Goal: Task Accomplishment & Management: Use online tool/utility

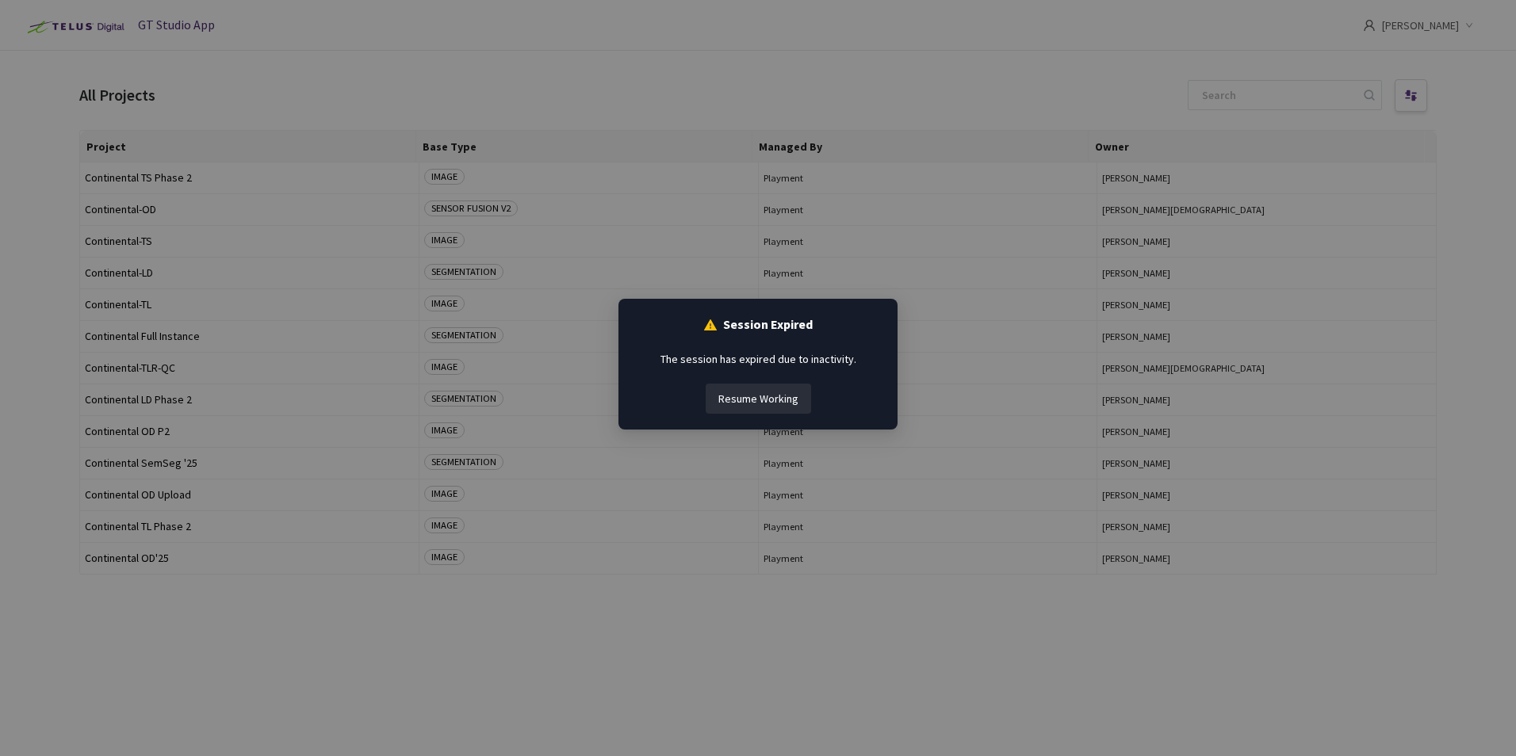
click at [770, 399] on button "Resume Working" at bounding box center [758, 399] width 105 height 30
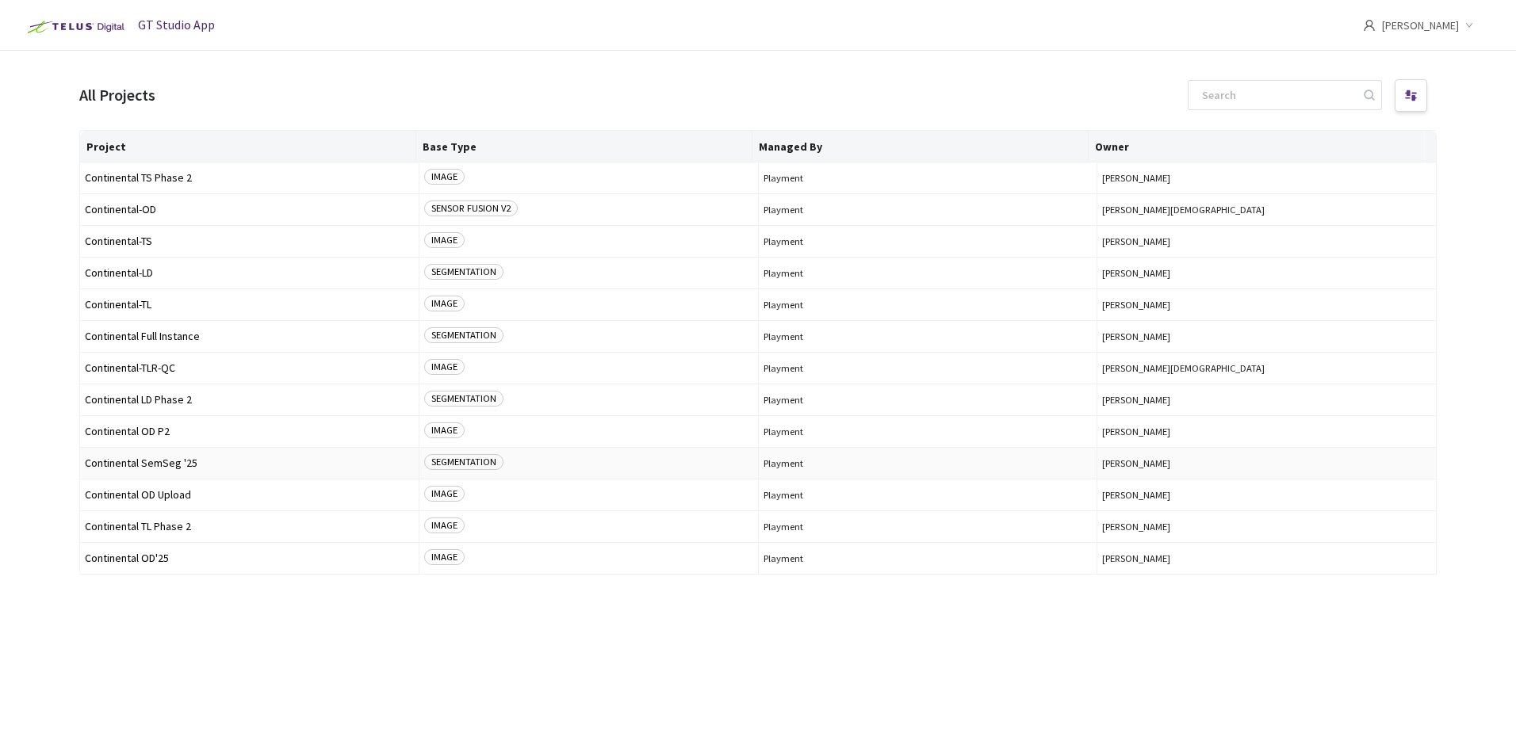
click at [174, 470] on td "Continental SemSeg '25" at bounding box center [249, 464] width 339 height 32
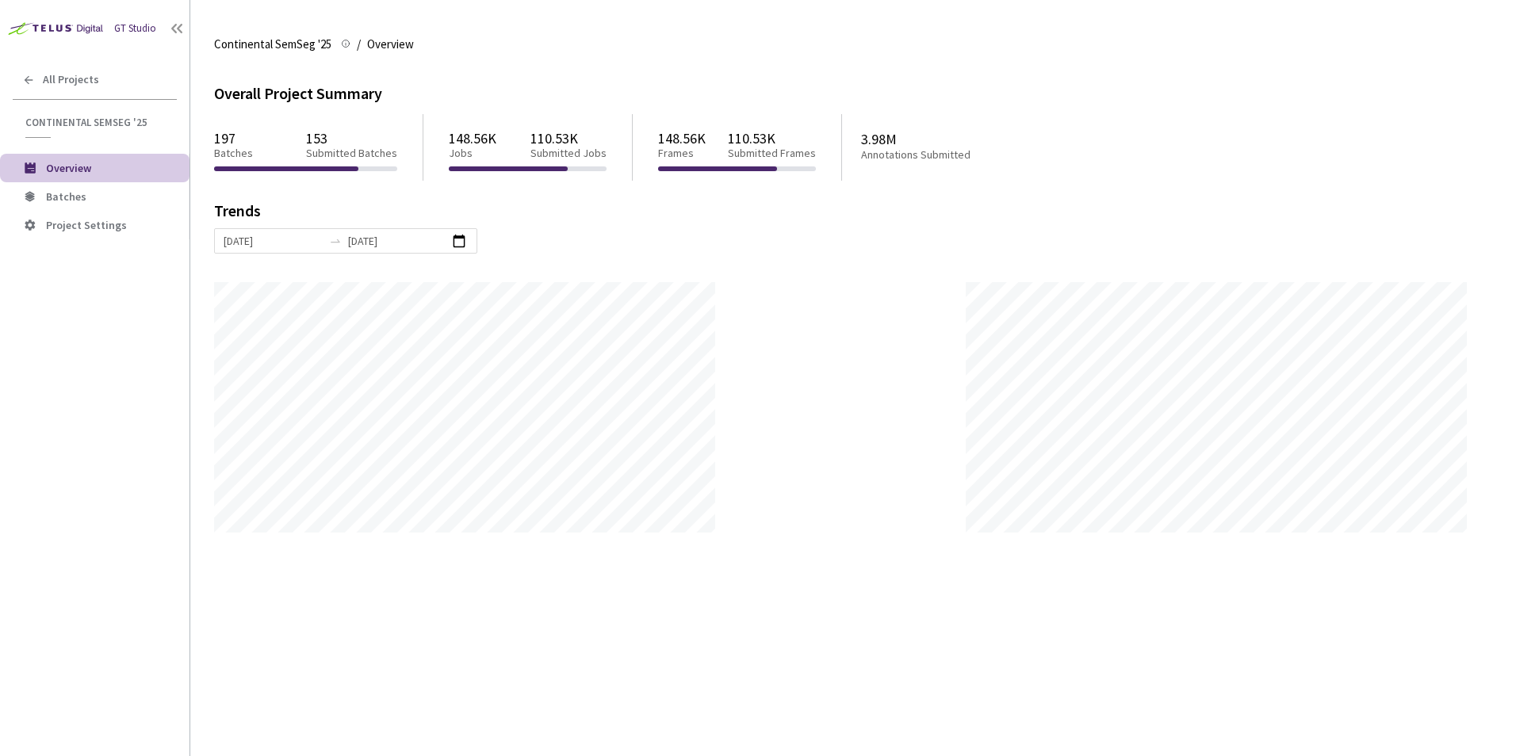
scroll to position [756, 1516]
click at [106, 204] on li "Batches" at bounding box center [94, 196] width 189 height 29
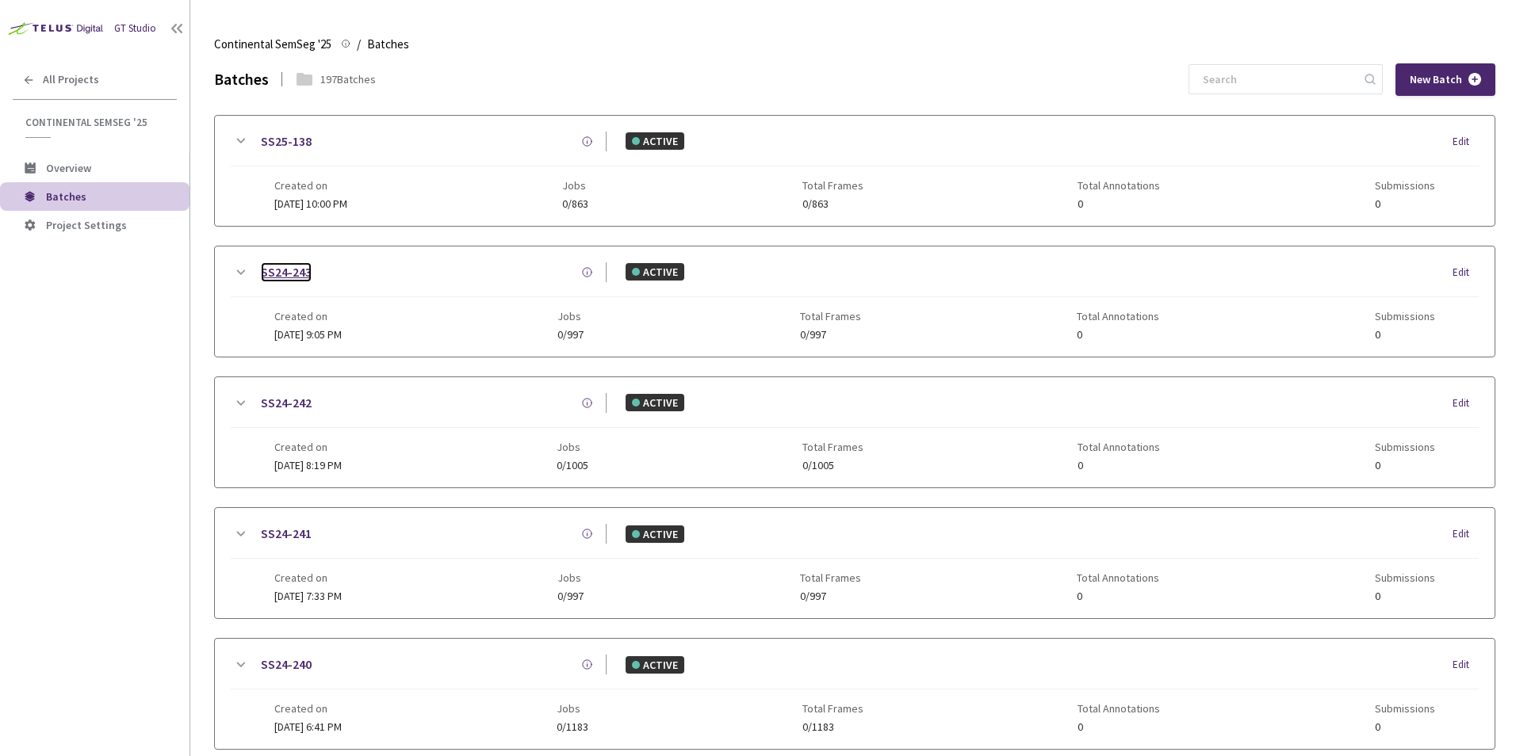
click at [299, 273] on link "SS24-243" at bounding box center [286, 272] width 51 height 20
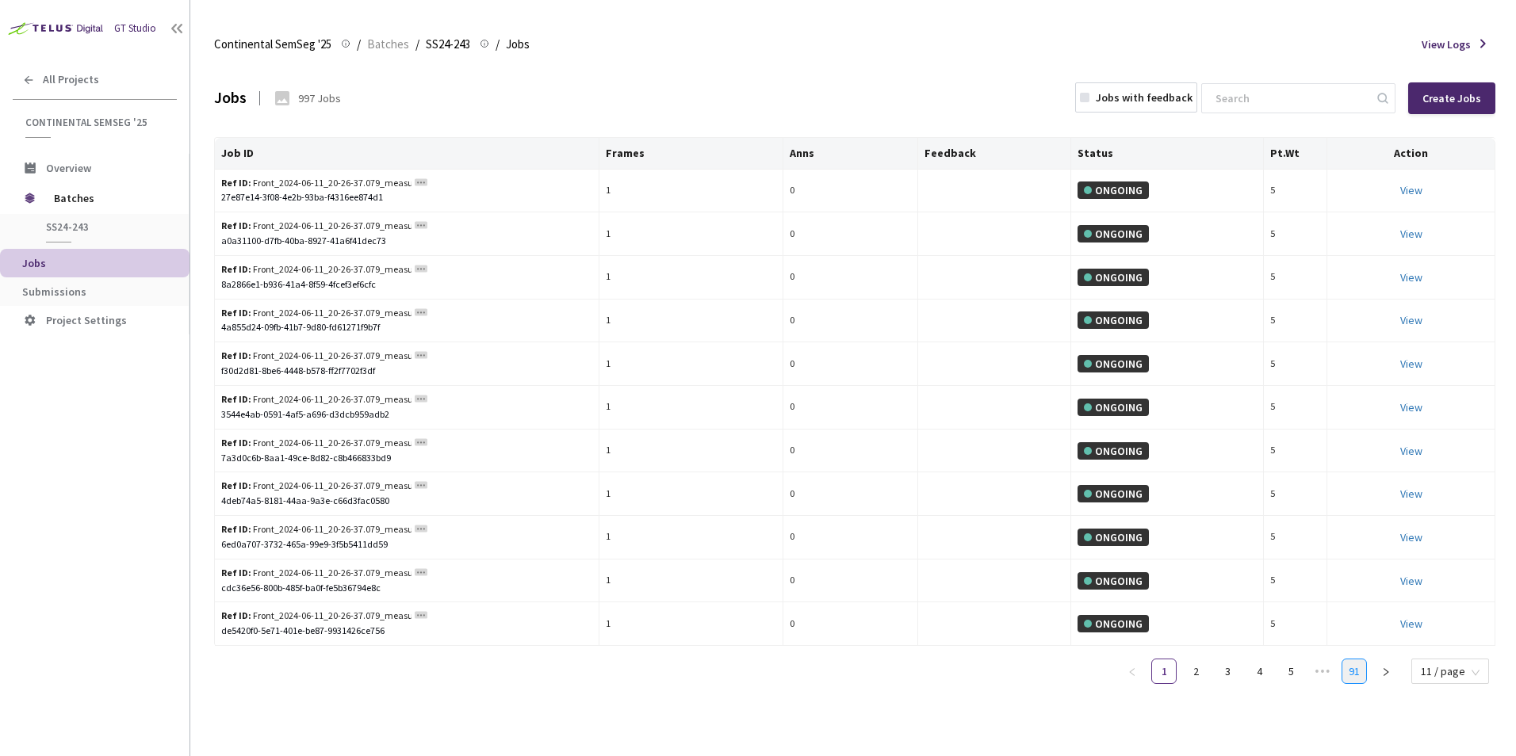
click at [1360, 666] on link "91" at bounding box center [1354, 672] width 24 height 24
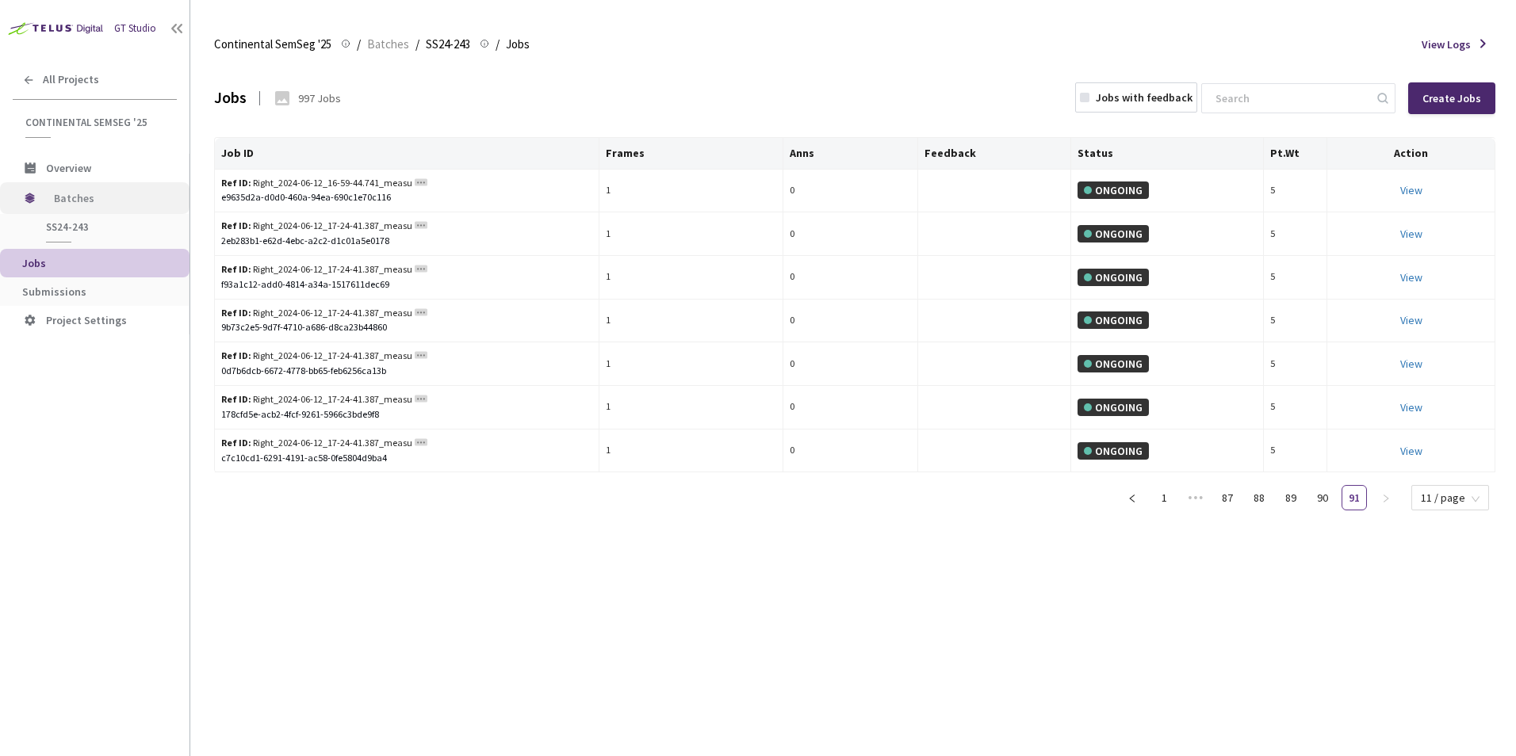
click at [89, 192] on span "Batches" at bounding box center [108, 198] width 109 height 32
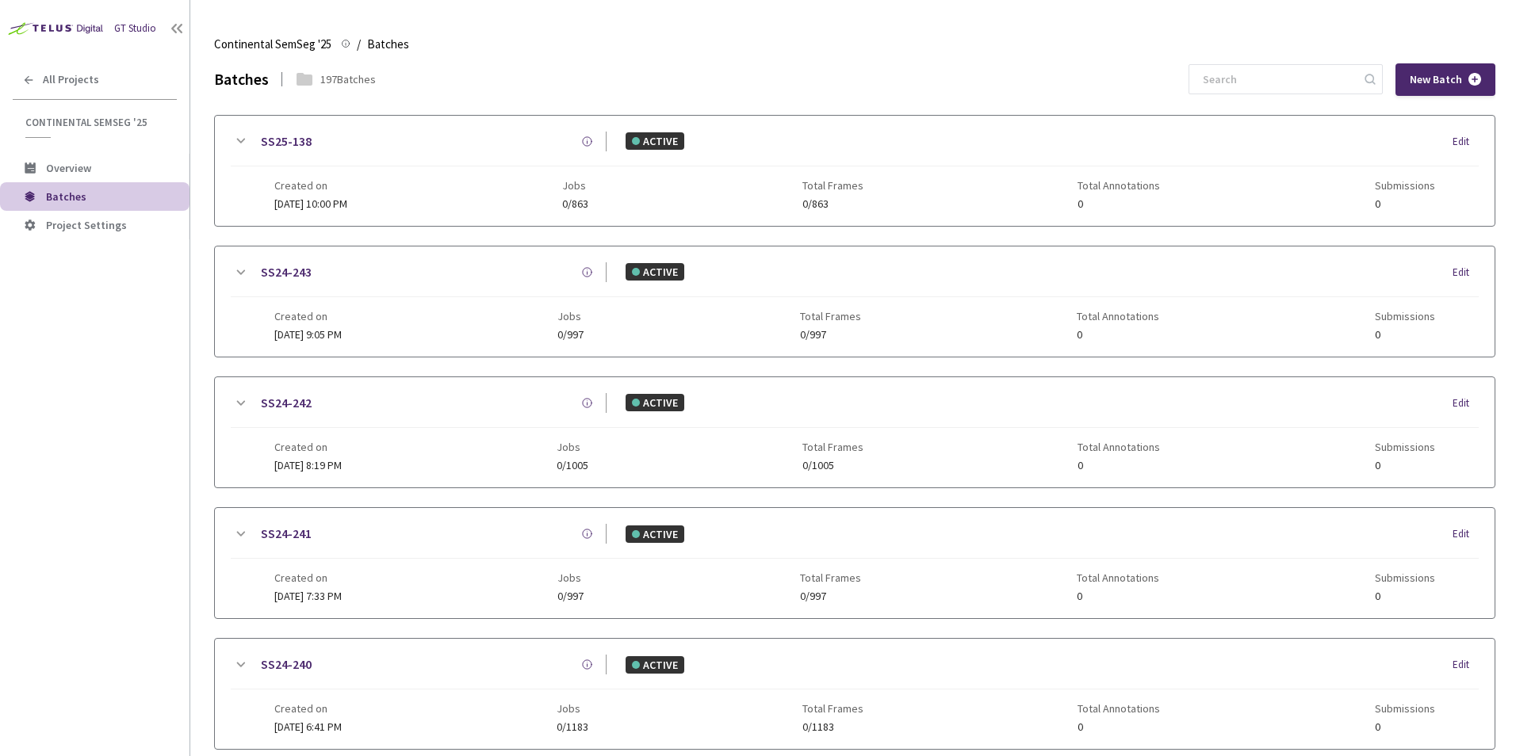
scroll to position [199, 0]
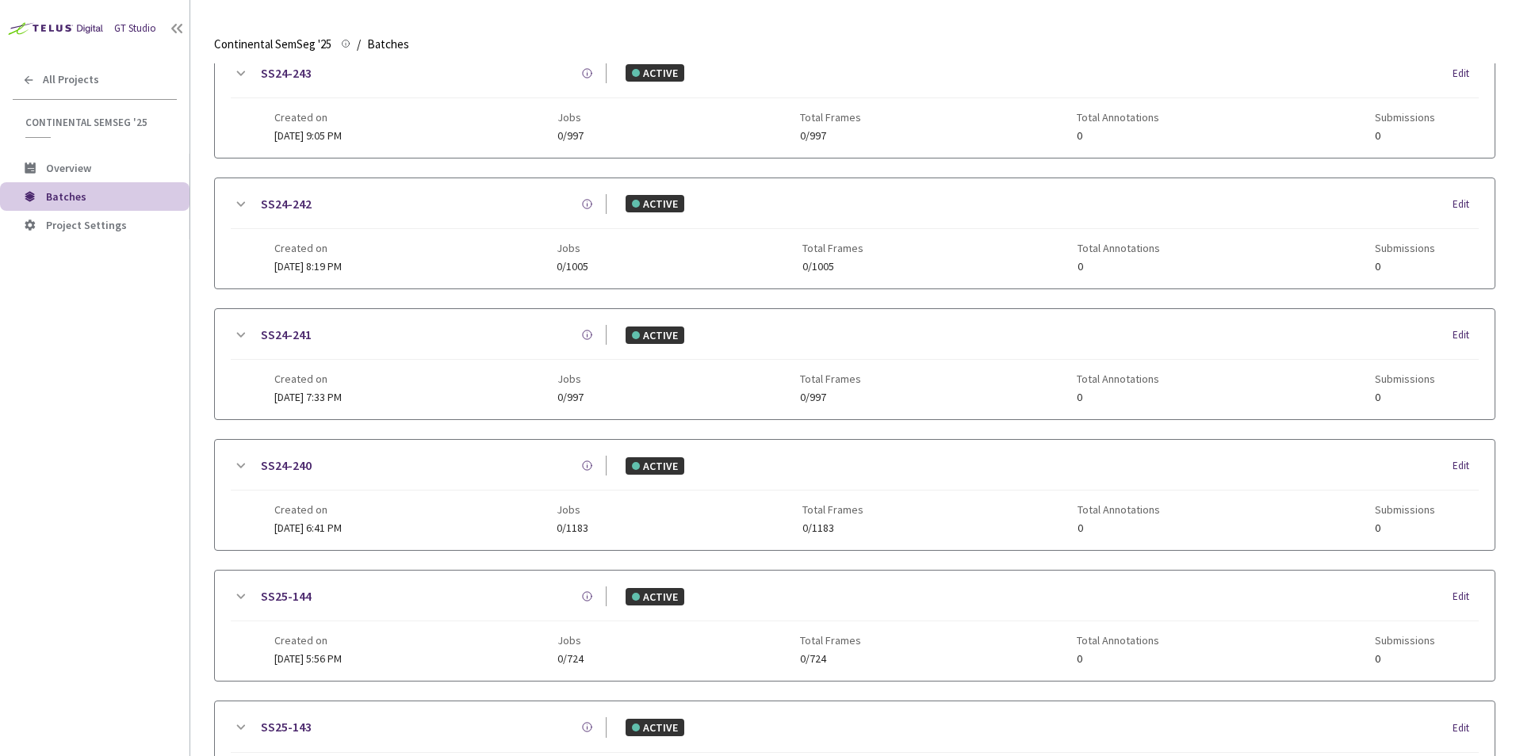
click at [72, 537] on div "GT Studio All Projects Continental SemSeg '25 Continental SemSeg '25 Overview B…" at bounding box center [94, 355] width 189 height 711
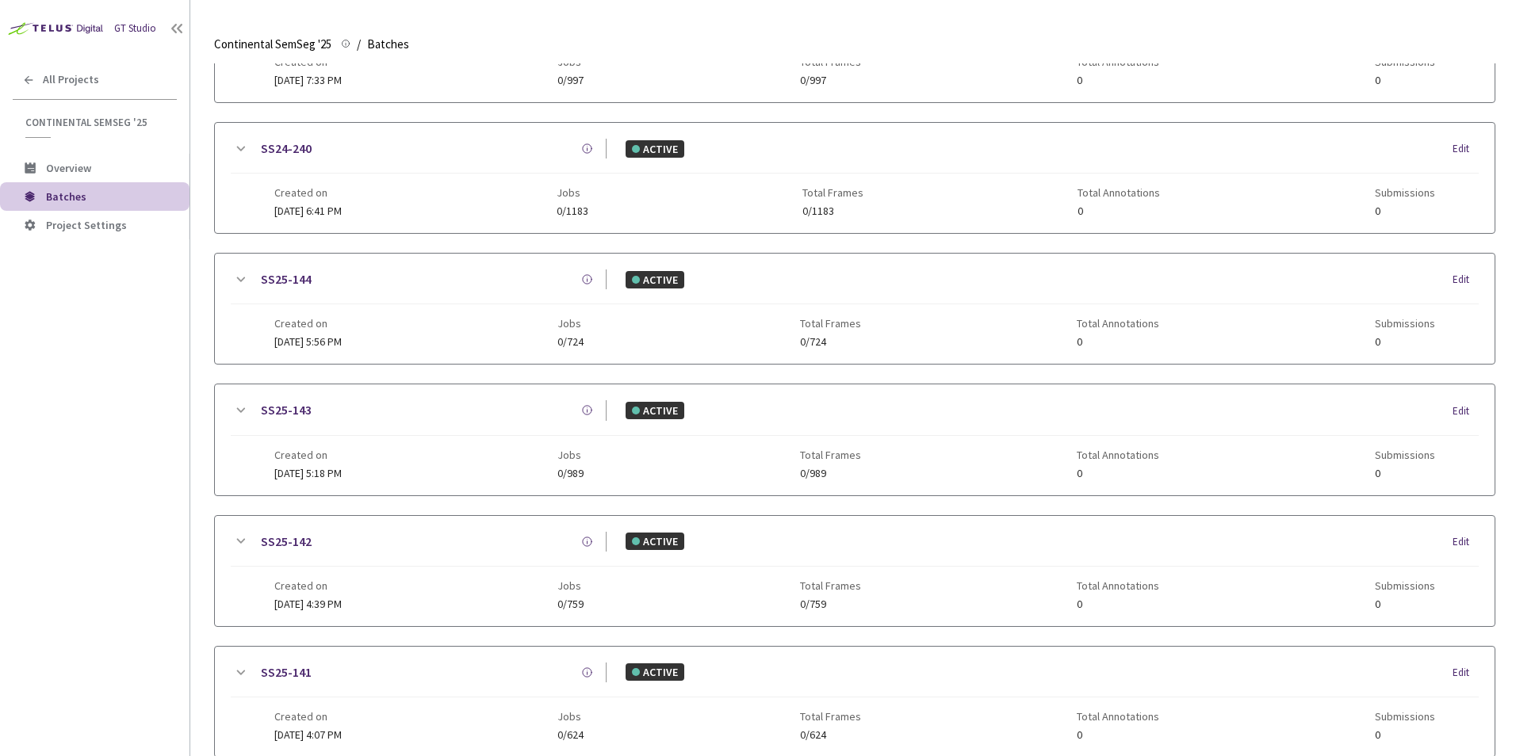
scroll to position [525, 0]
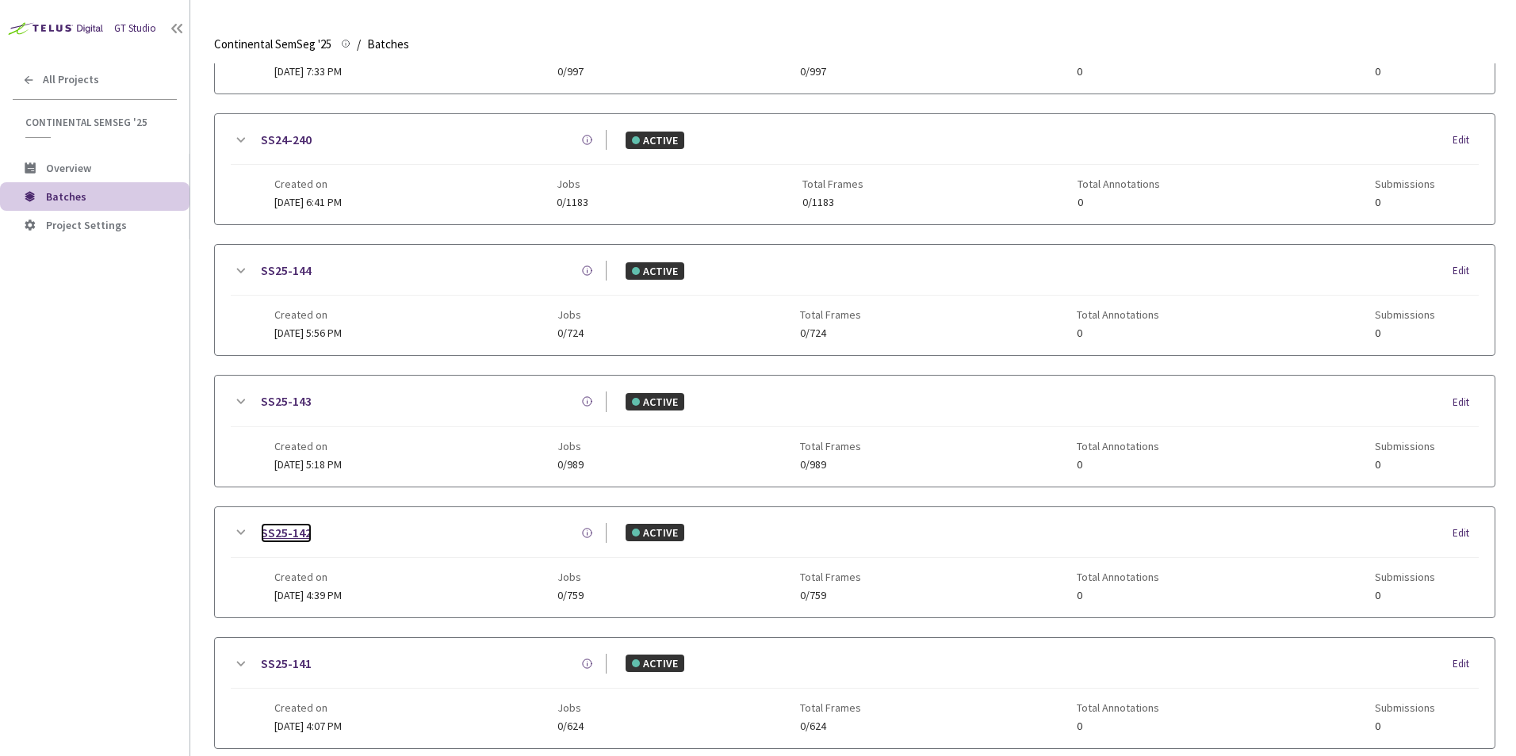
click at [293, 537] on link "SS25-142" at bounding box center [286, 533] width 51 height 20
